Goal: Navigation & Orientation: Find specific page/section

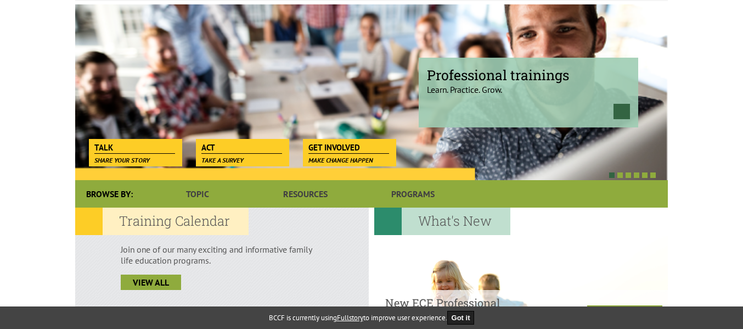
scroll to position [131, 0]
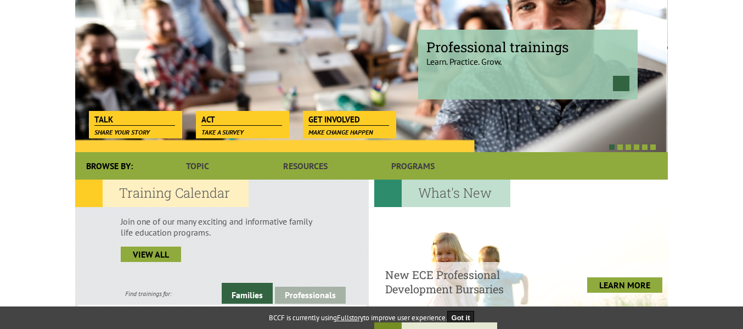
drag, startPoint x: 172, startPoint y: 44, endPoint x: 181, endPoint y: 59, distance: 17.7
click at [181, 59] on div "Professional trainings Learn. Practice. Grow." at bounding box center [371, 64] width 593 height 176
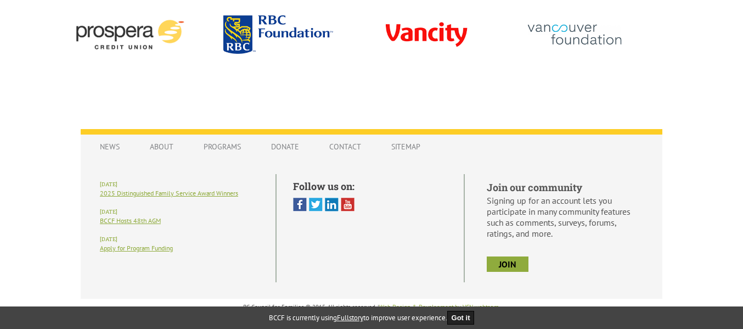
scroll to position [38, 0]
click at [159, 146] on link "About" at bounding box center [162, 146] width 46 height 21
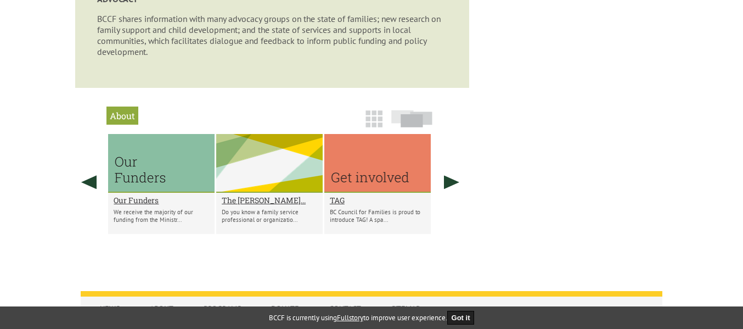
scroll to position [820, 0]
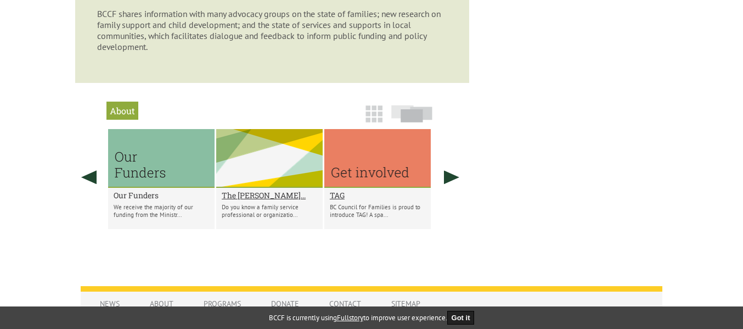
click at [140, 195] on h2 "Our Funders" at bounding box center [161, 195] width 95 height 10
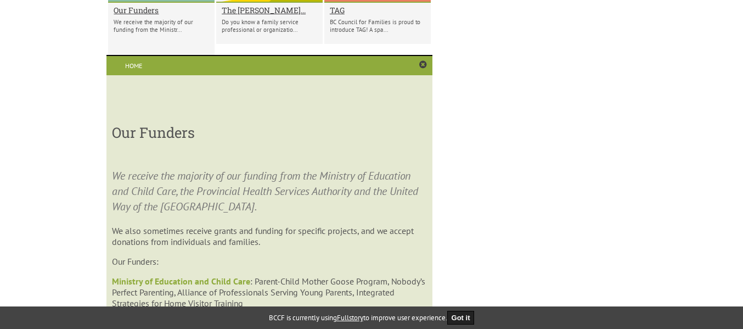
scroll to position [1119, 0]
